Goal: Task Accomplishment & Management: Manage account settings

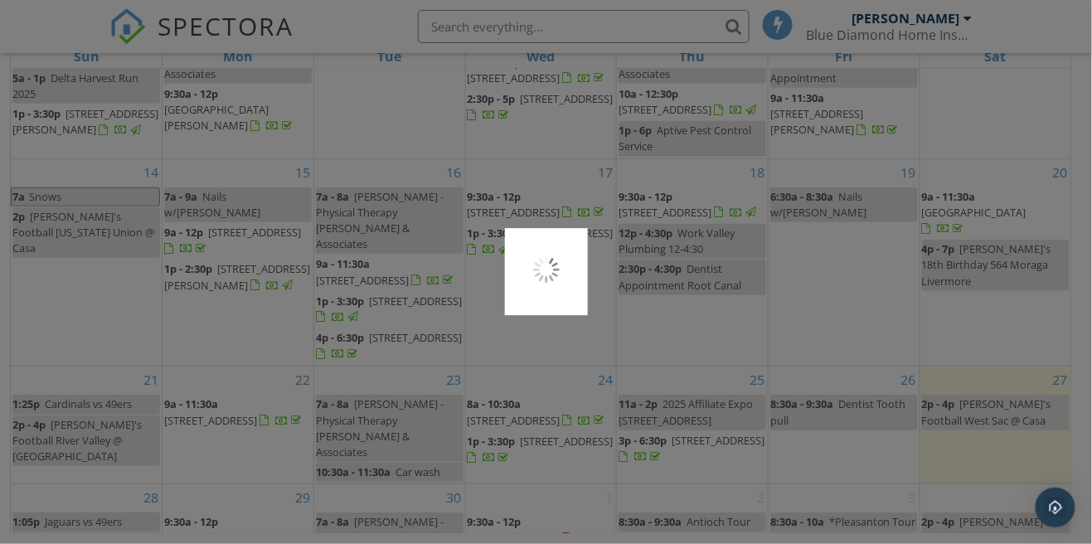
scroll to position [296, 0]
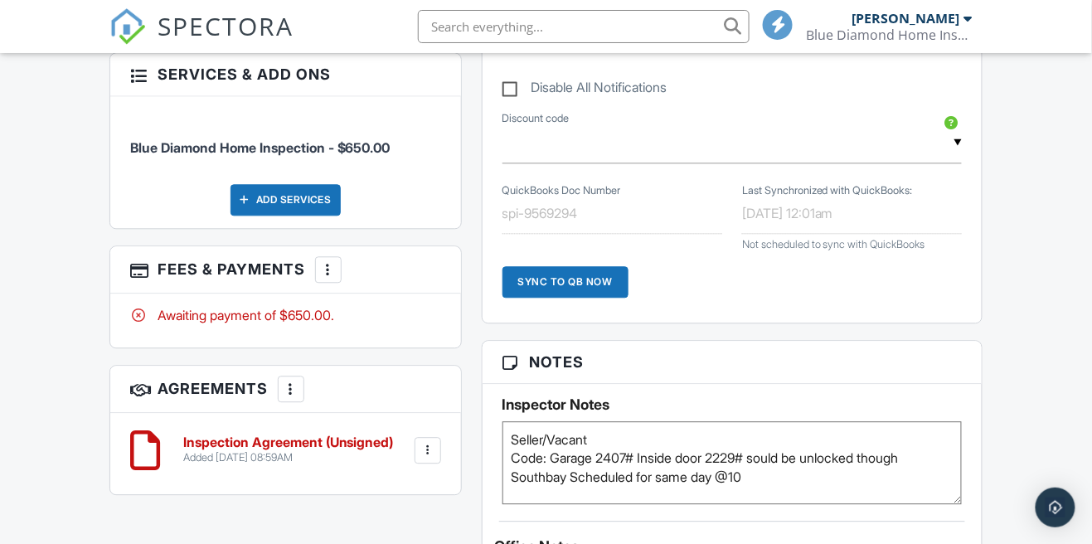
scroll to position [923, 0]
